Goal: Find specific page/section: Find specific page/section

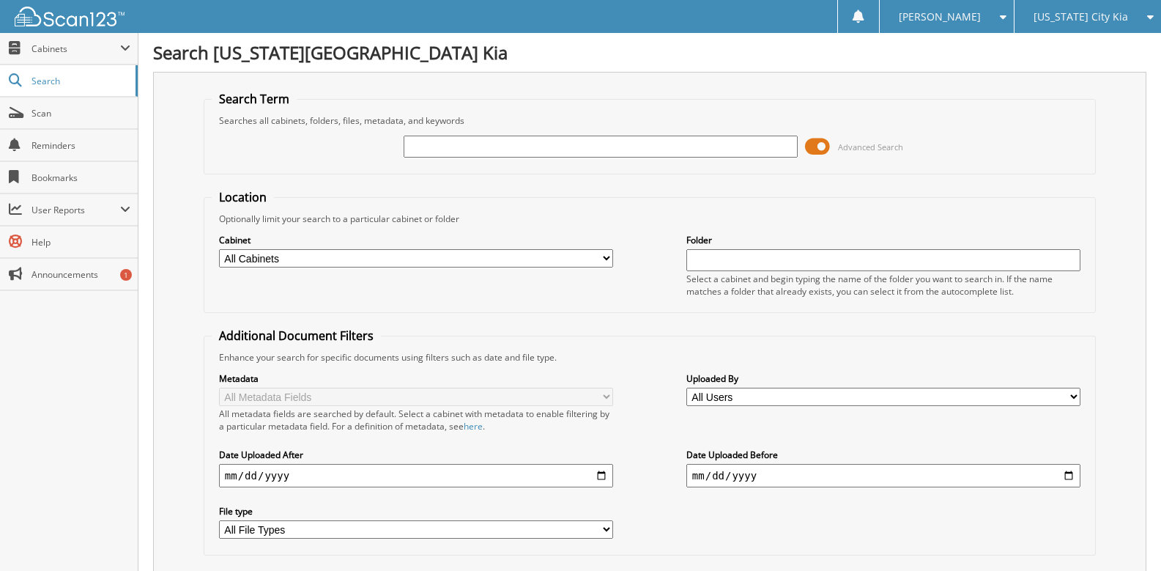
click at [478, 163] on div "Advanced Search" at bounding box center [650, 147] width 876 height 40
click at [481, 149] on input "text" at bounding box center [601, 147] width 394 height 22
paste input "5XYRKDLF4NG156357"
type input "5XYRKDLF4NG156357"
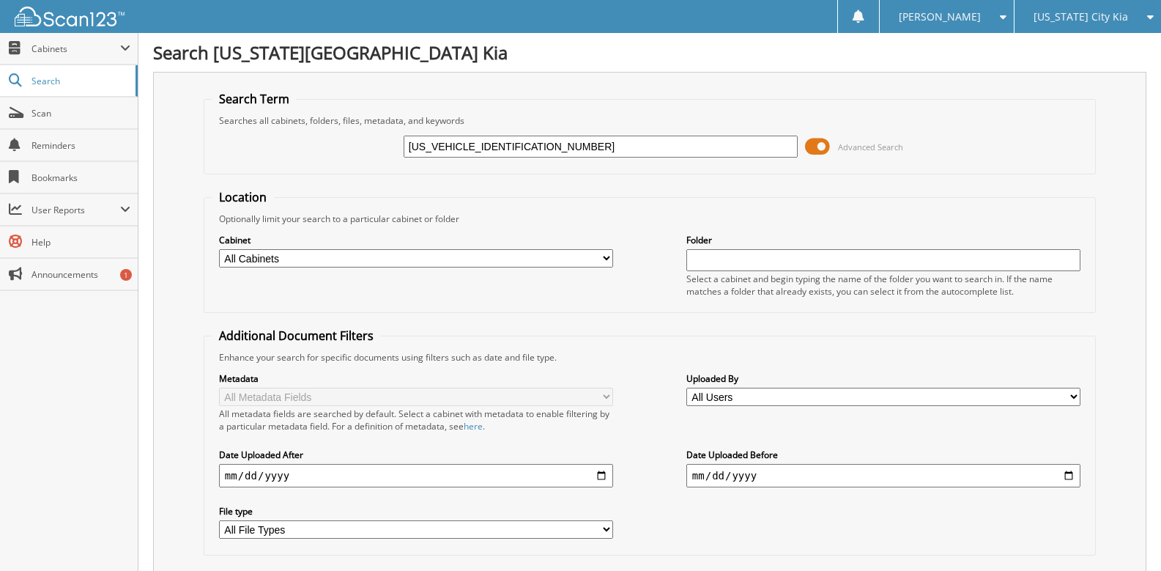
click at [470, 151] on input "5XYRKDLF4NG156357" at bounding box center [601, 147] width 394 height 22
drag, startPoint x: 470, startPoint y: 151, endPoint x: 382, endPoint y: 147, distance: 88.0
click at [382, 147] on div "5XYRKDLF4NG156357 Advanced Search" at bounding box center [650, 147] width 876 height 40
type input "NG156357"
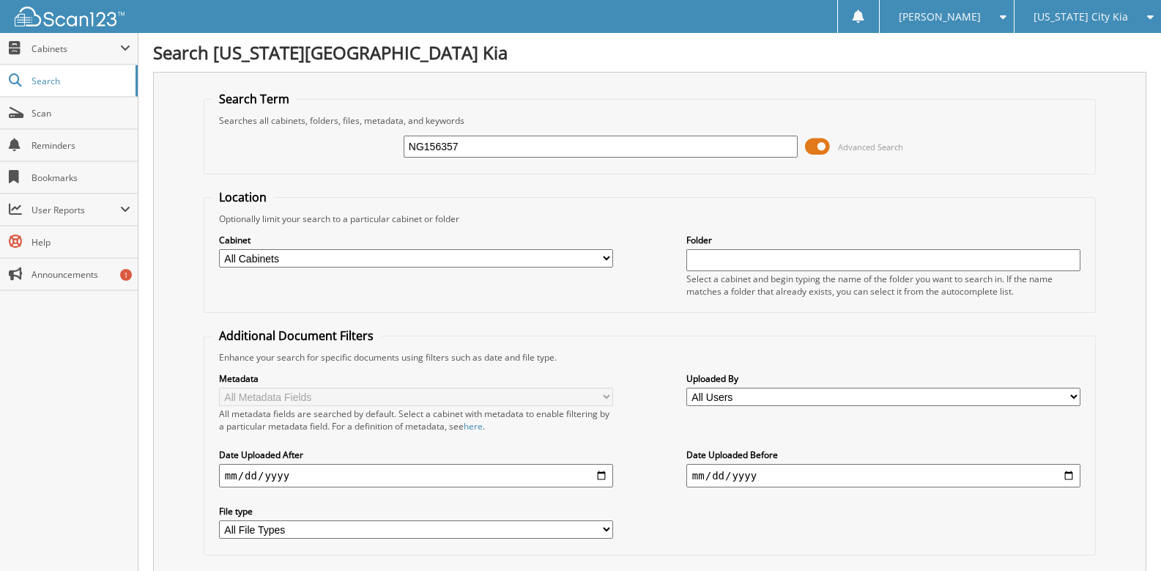
drag, startPoint x: 420, startPoint y: 148, endPoint x: 336, endPoint y: 157, distance: 84.0
click at [336, 157] on div "NG156357 Advanced Search" at bounding box center [650, 147] width 876 height 40
type input "156357"
click at [1092, 27] on div "[US_STATE] City Kia" at bounding box center [1088, 16] width 132 height 33
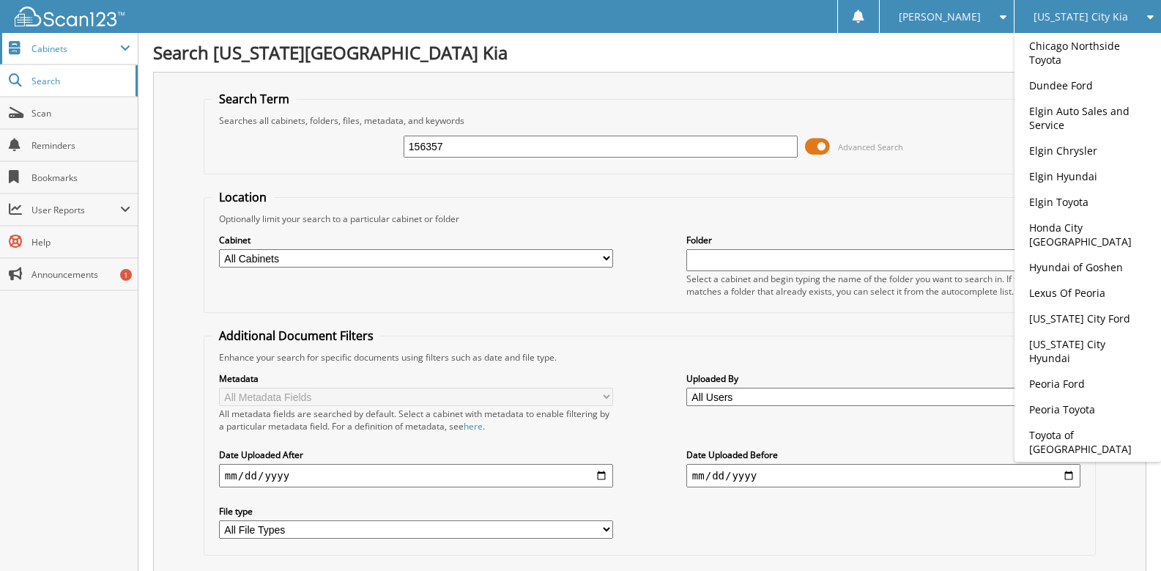
click at [73, 50] on span "Cabinets" at bounding box center [76, 48] width 89 height 12
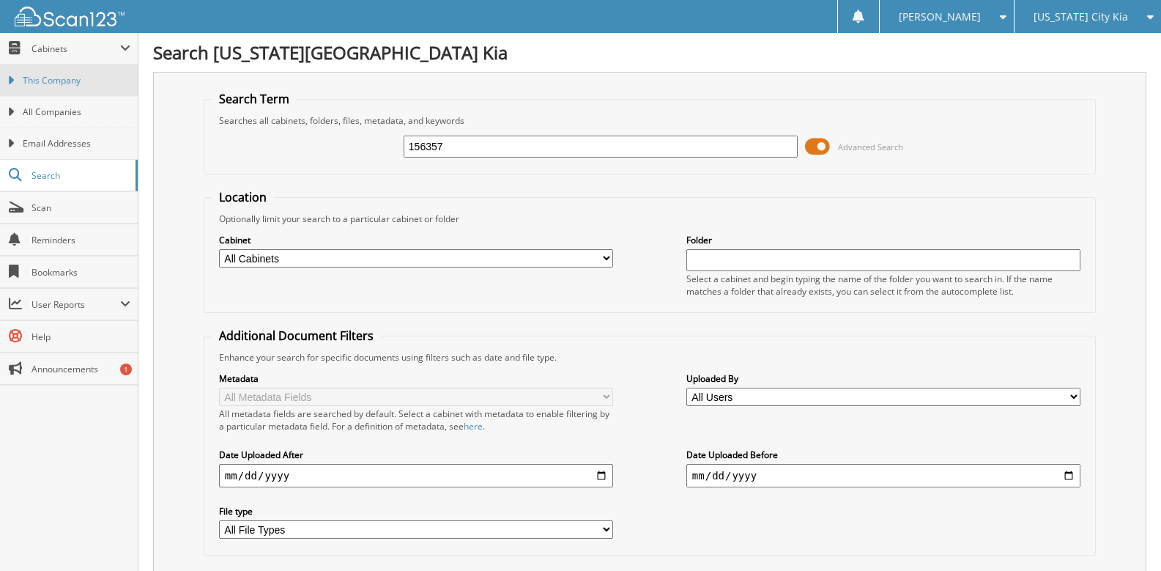
click at [56, 83] on span "This Company" at bounding box center [77, 80] width 108 height 13
